Goal: Use online tool/utility: Utilize a website feature to perform a specific function

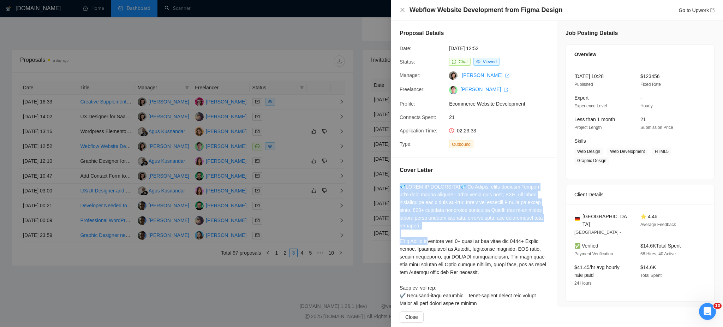
scroll to position [157, 0]
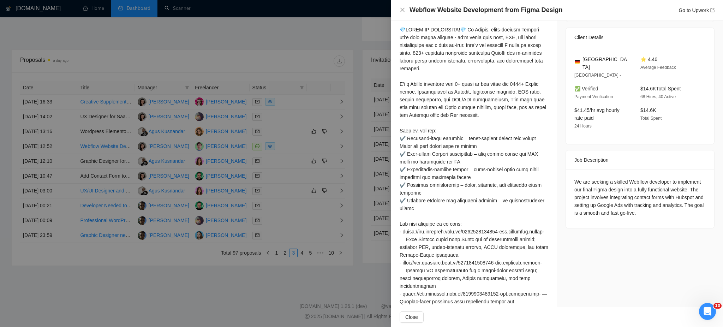
click at [295, 32] on div at bounding box center [361, 163] width 723 height 327
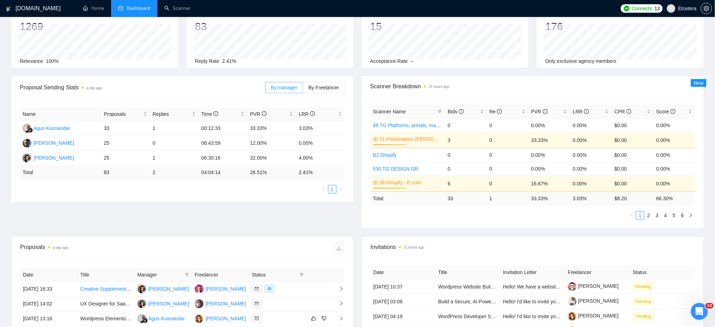
scroll to position [0, 0]
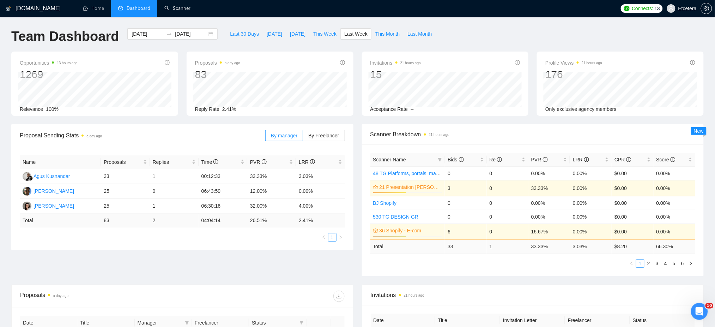
drag, startPoint x: 173, startPoint y: 8, endPoint x: 183, endPoint y: 27, distance: 21.8
click at [173, 8] on link "Scanner" at bounding box center [177, 8] width 26 height 6
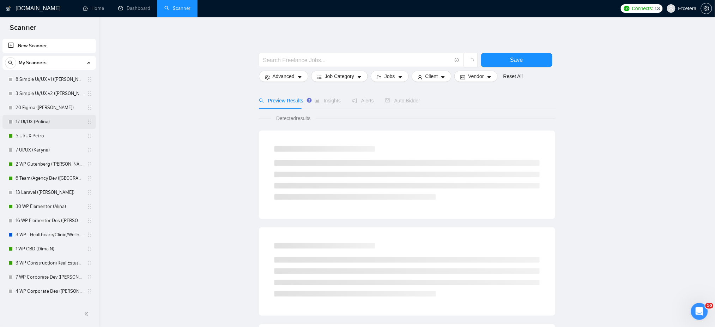
click at [36, 120] on link "17 UI/UX (Polina)" at bounding box center [49, 122] width 67 height 14
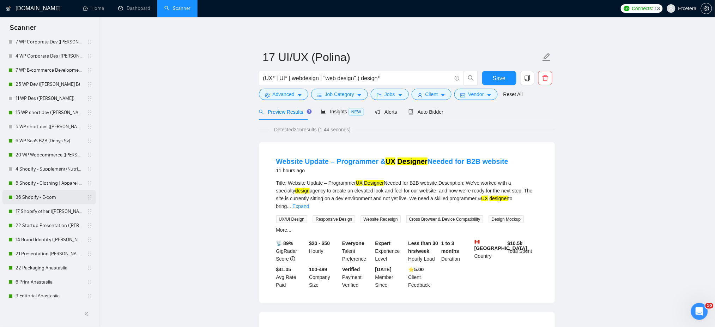
scroll to position [282, 0]
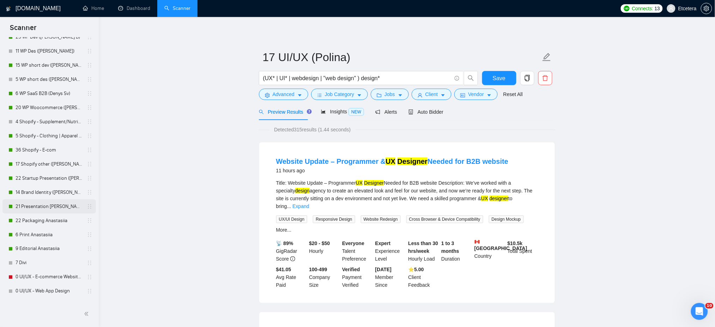
click at [44, 209] on link "21 Presentation [PERSON_NAME]" at bounding box center [49, 206] width 67 height 14
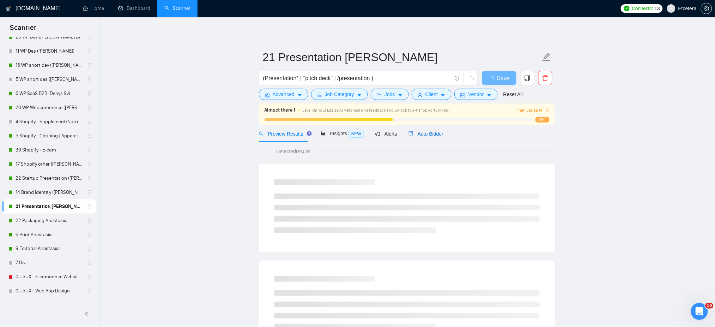
click at [429, 132] on span "Auto Bidder" at bounding box center [426, 134] width 35 height 6
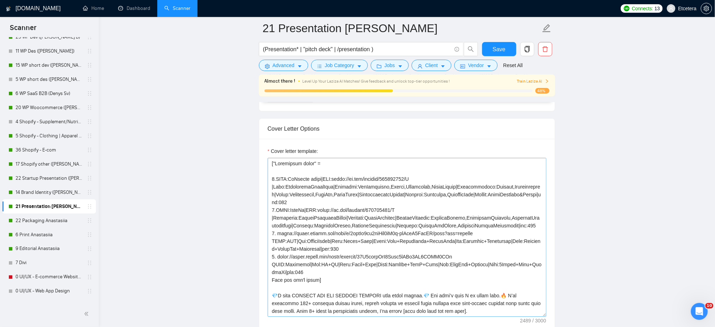
scroll to position [47, 0]
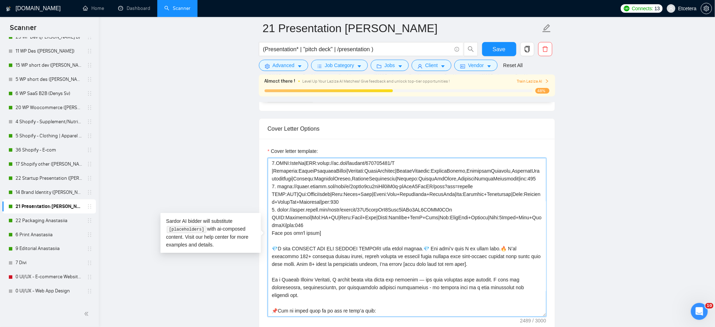
drag, startPoint x: 271, startPoint y: 251, endPoint x: 535, endPoint y: 294, distance: 267.5
click at [535, 294] on textarea "Cover letter template:" at bounding box center [407, 237] width 279 height 159
